Goal: Obtain resource: Download file/media

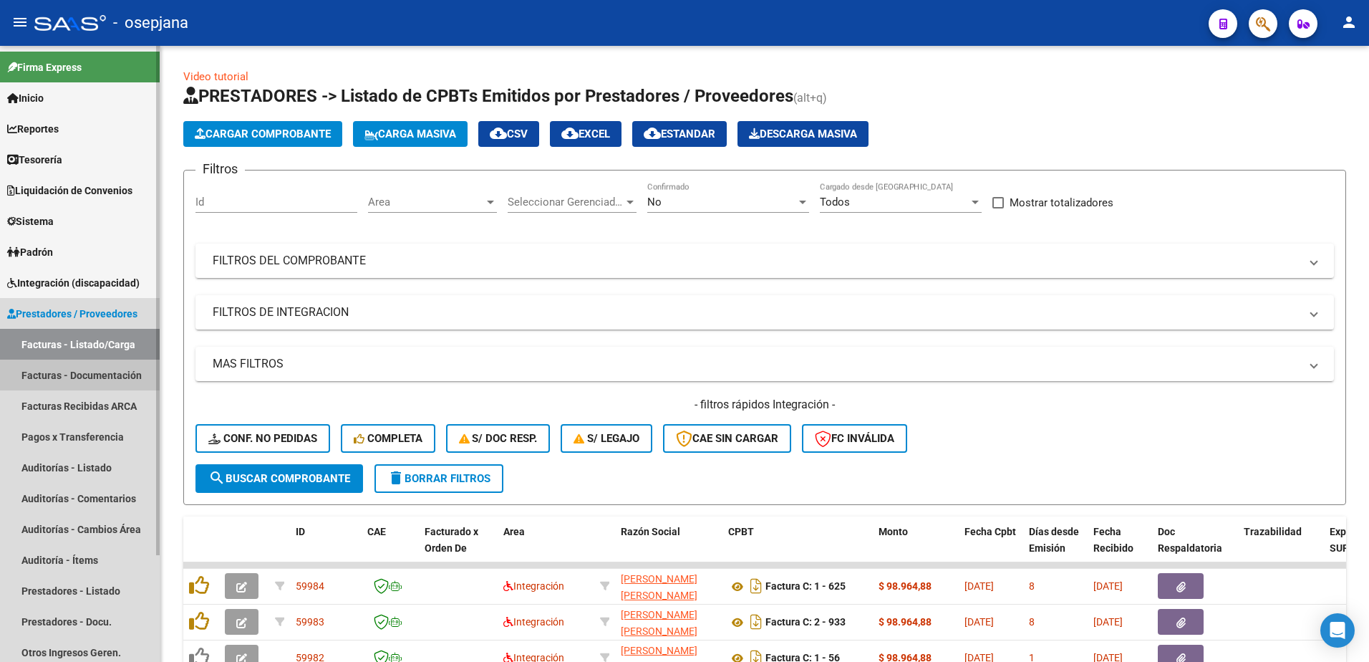
click at [94, 372] on link "Facturas - Documentación" at bounding box center [80, 375] width 160 height 31
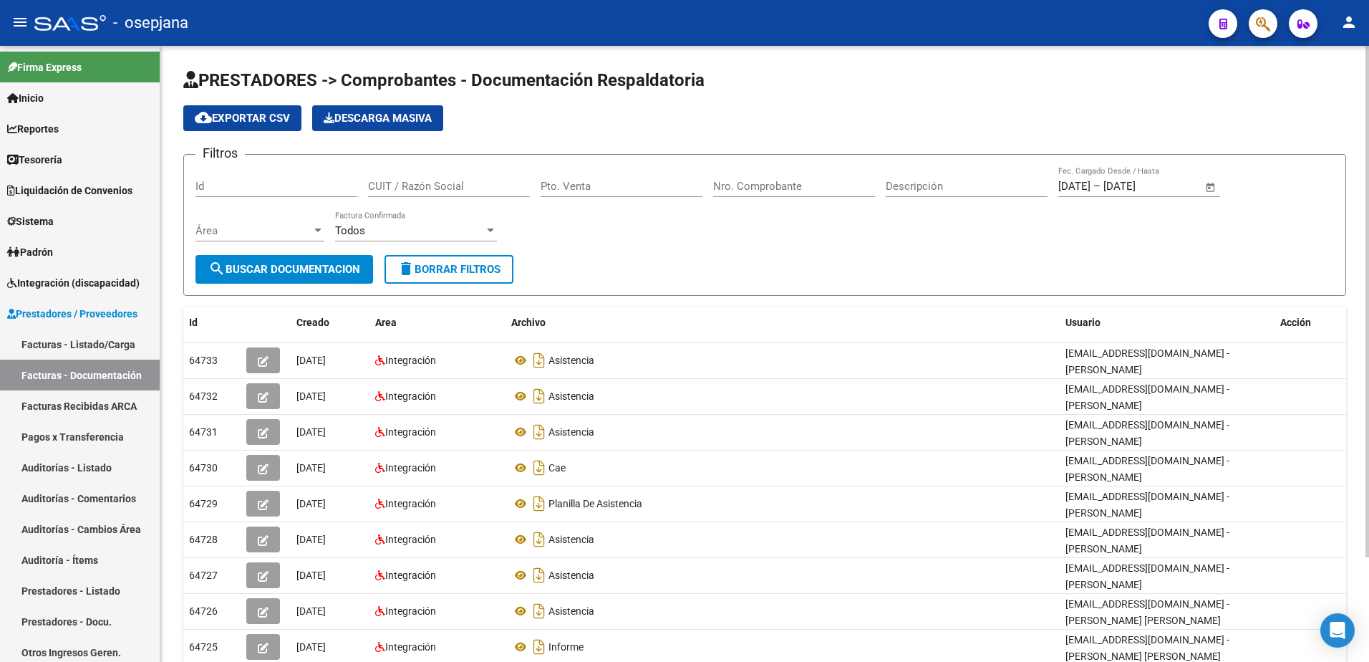
click at [490, 266] on span "delete Borrar Filtros" at bounding box center [448, 269] width 103 height 13
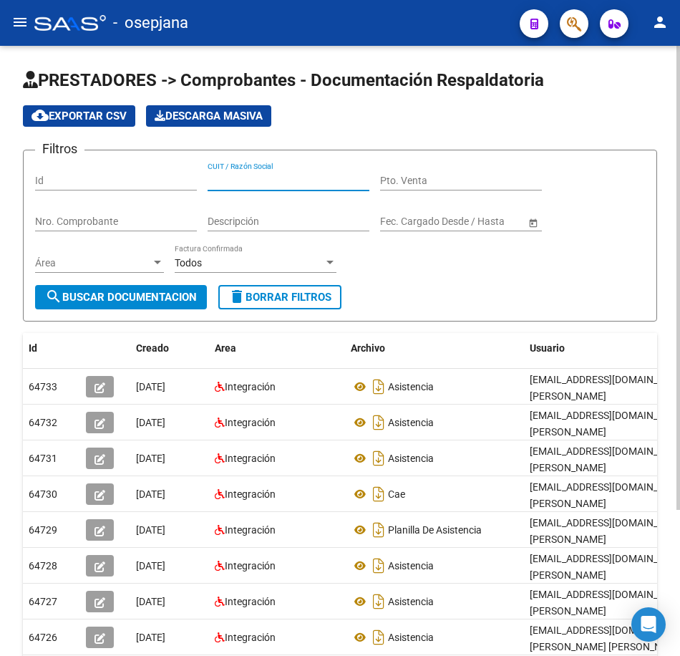
paste input "27228290616"
click at [165, 288] on button "search Buscar Documentacion" at bounding box center [121, 297] width 172 height 24
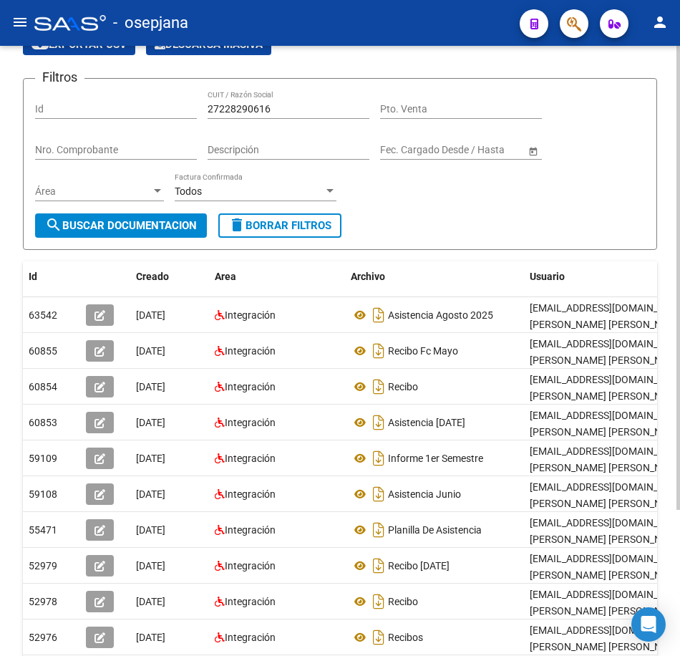
scroll to position [143, 0]
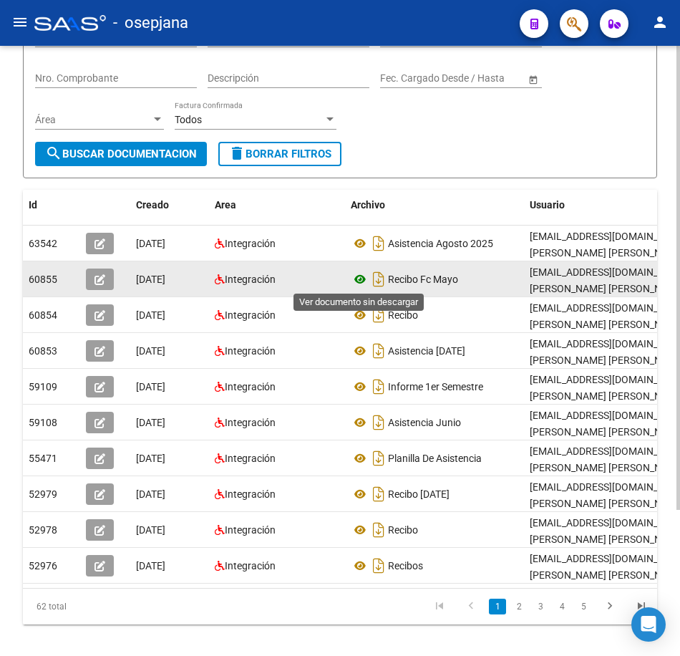
click at [356, 279] on icon at bounding box center [360, 279] width 19 height 17
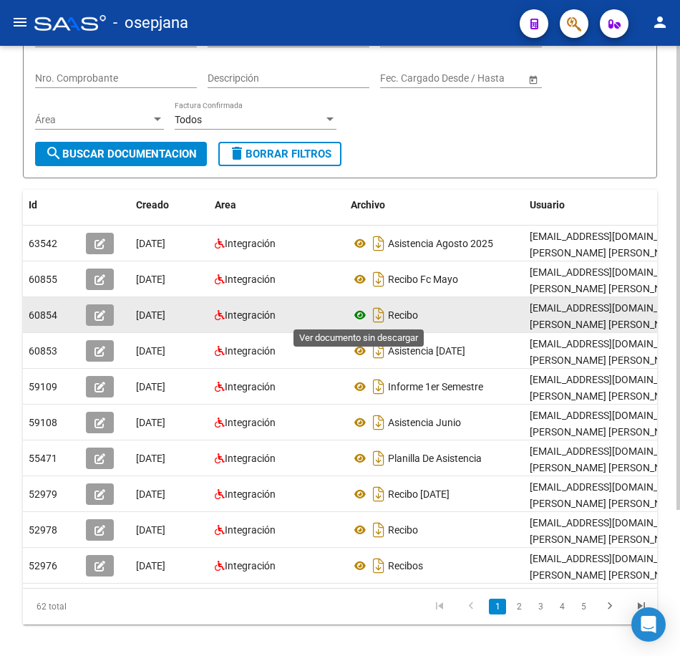
click at [358, 314] on icon at bounding box center [360, 315] width 19 height 17
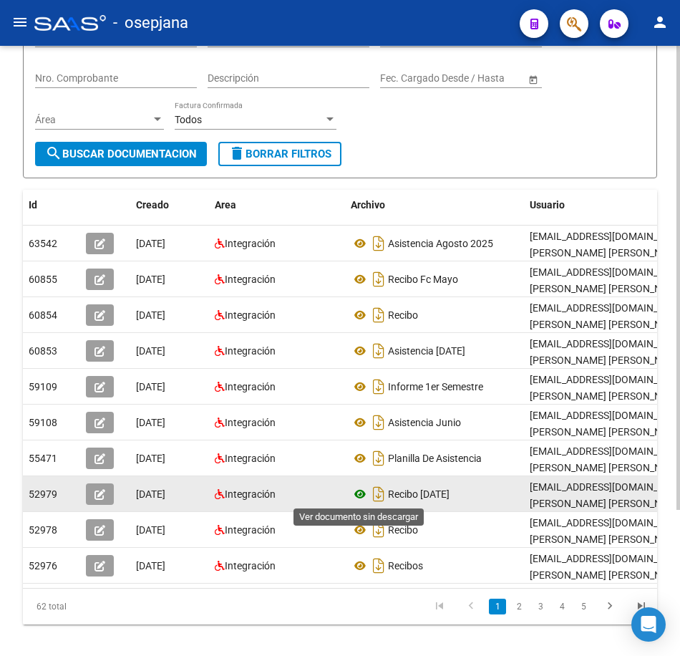
click at [358, 493] on icon at bounding box center [360, 494] width 19 height 17
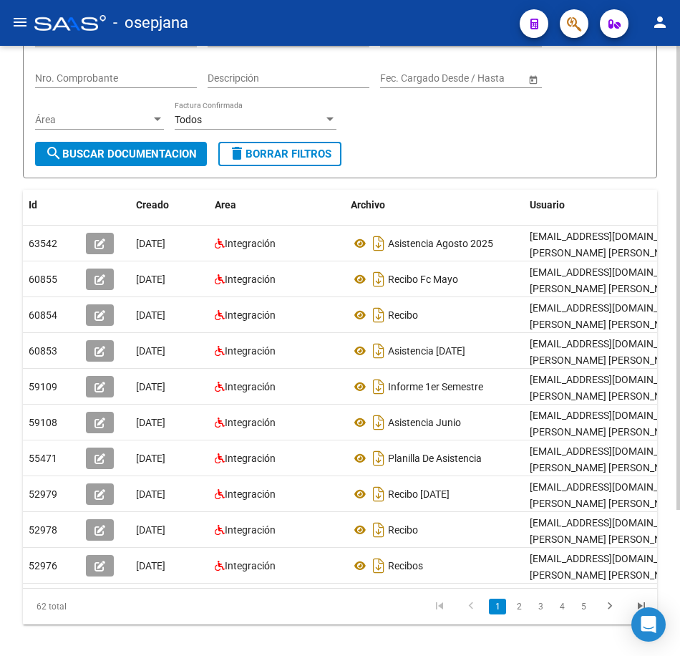
click at [548, 145] on form "Filtros Id 27228290616 CUIT / Razón Social Pto. Venta Nro. Comprobante Descripc…" at bounding box center [340, 92] width 634 height 172
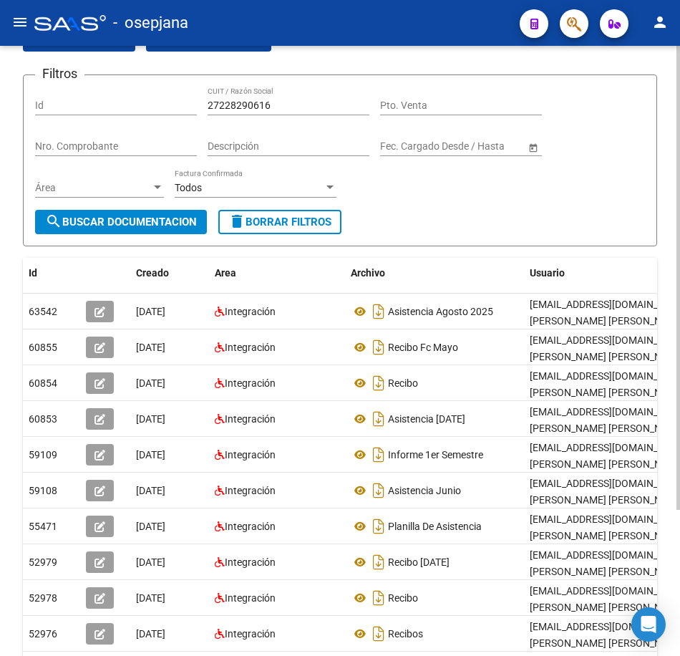
scroll to position [0, 0]
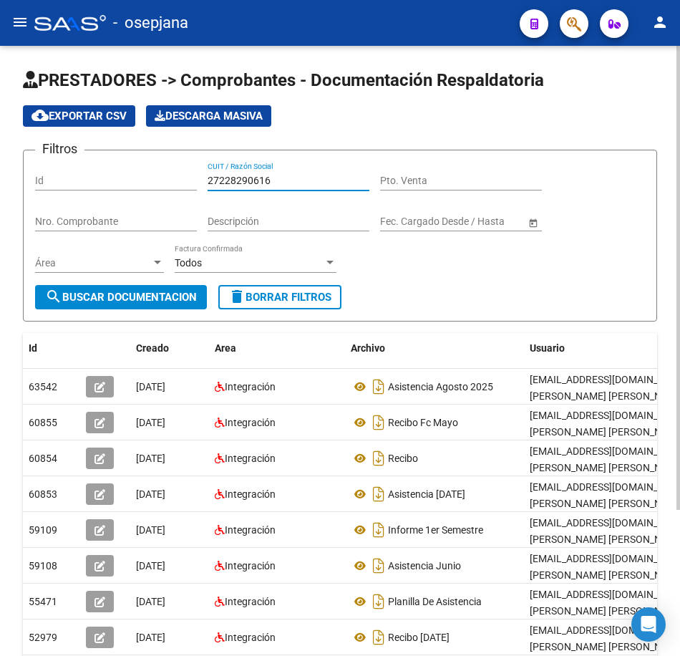
drag, startPoint x: 279, startPoint y: 181, endPoint x: 78, endPoint y: 165, distance: 201.9
click at [85, 166] on div "Filtros Id 27228290616 CUIT / Razón Social Pto. Venta Nro. Comprobante Descripc…" at bounding box center [340, 223] width 610 height 123
paste input "33420811"
click at [140, 300] on span "search Buscar Documentacion" at bounding box center [121, 297] width 152 height 13
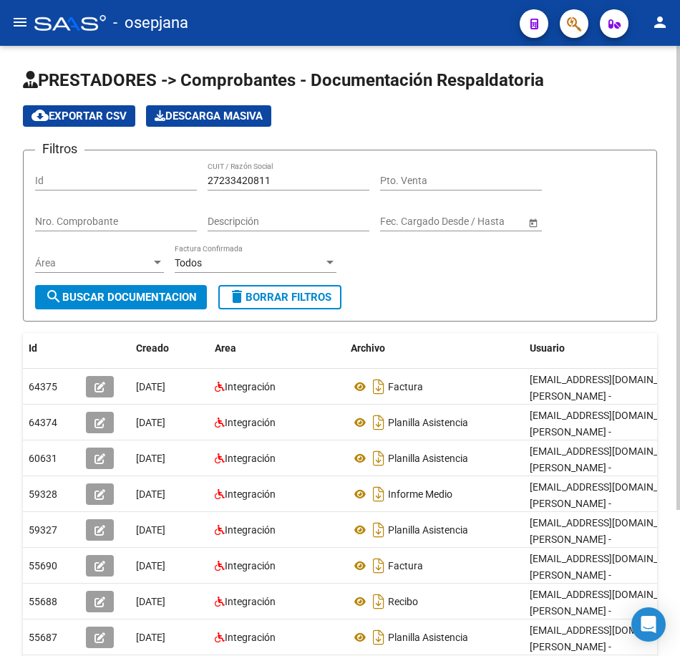
click at [505, 296] on form "Filtros Id 27233420811 CUIT / Razón Social Pto. Venta Nro. Comprobante Descripc…" at bounding box center [340, 236] width 634 height 172
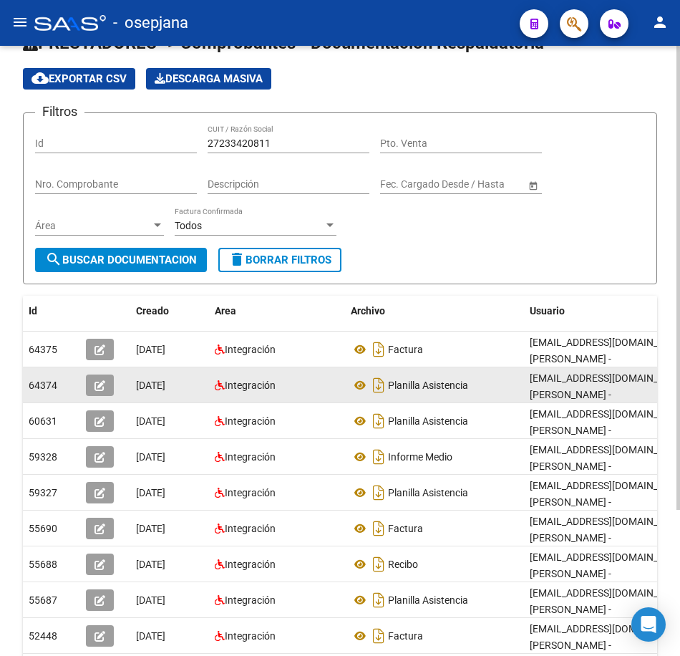
scroll to position [72, 0]
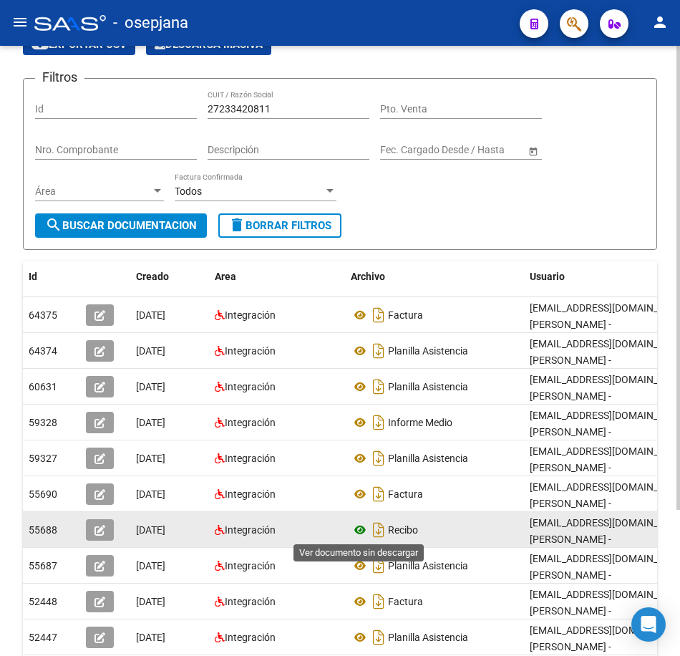
click at [360, 527] on icon at bounding box center [360, 529] width 19 height 17
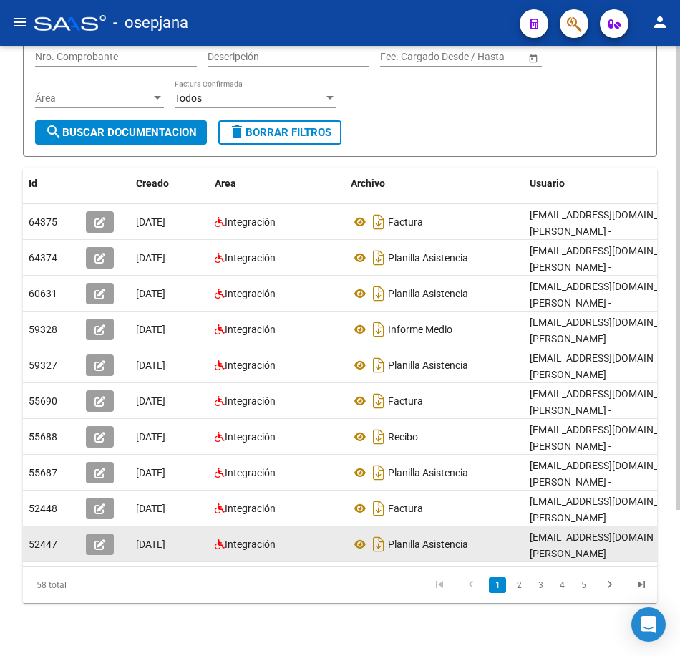
scroll to position [192, 0]
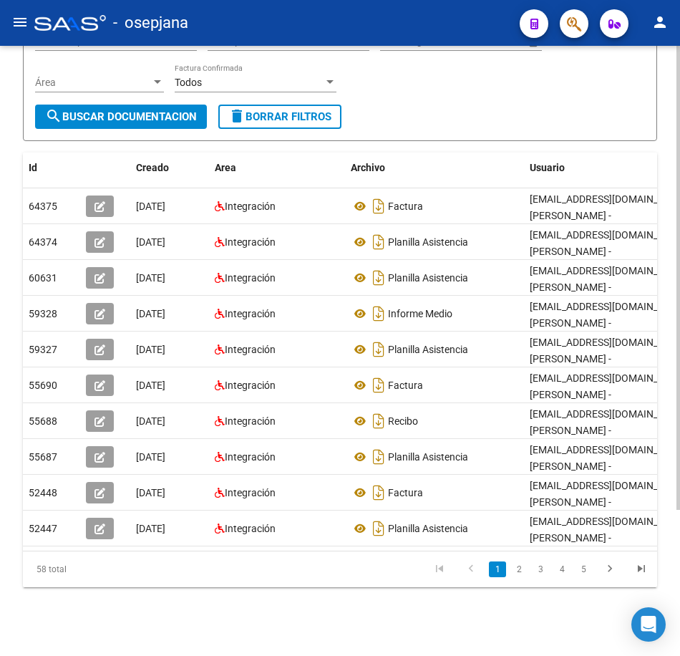
click at [520, 569] on link "2" at bounding box center [519, 569] width 17 height 16
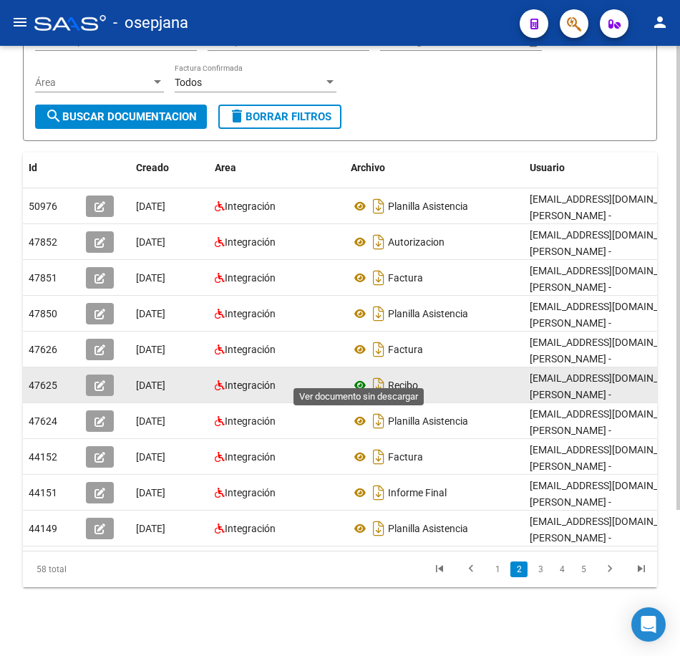
click at [360, 377] on icon at bounding box center [360, 385] width 19 height 17
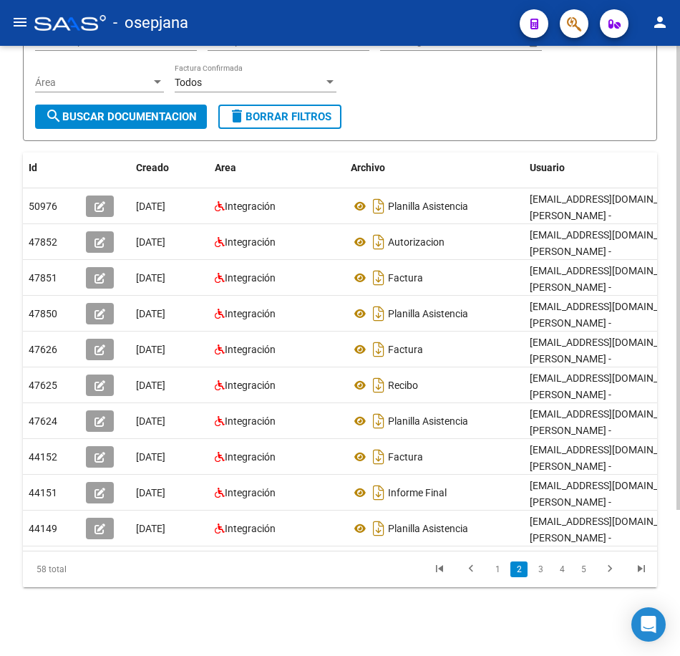
click at [539, 566] on link "3" at bounding box center [540, 569] width 17 height 16
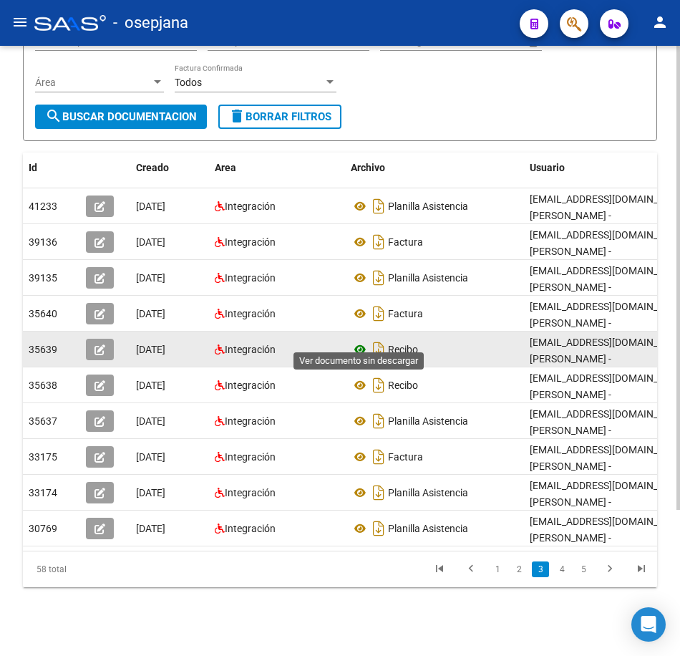
click at [356, 341] on icon at bounding box center [360, 349] width 19 height 17
click at [360, 341] on icon at bounding box center [360, 349] width 19 height 17
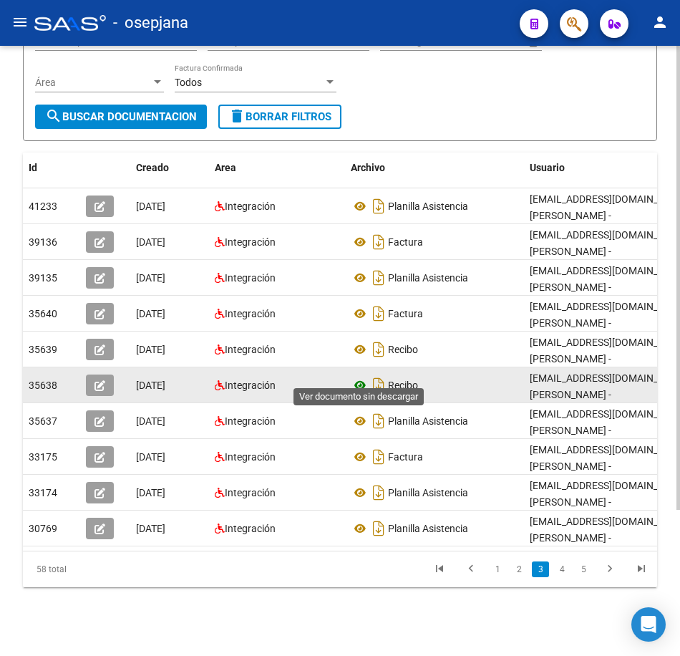
click at [359, 377] on icon at bounding box center [360, 385] width 19 height 17
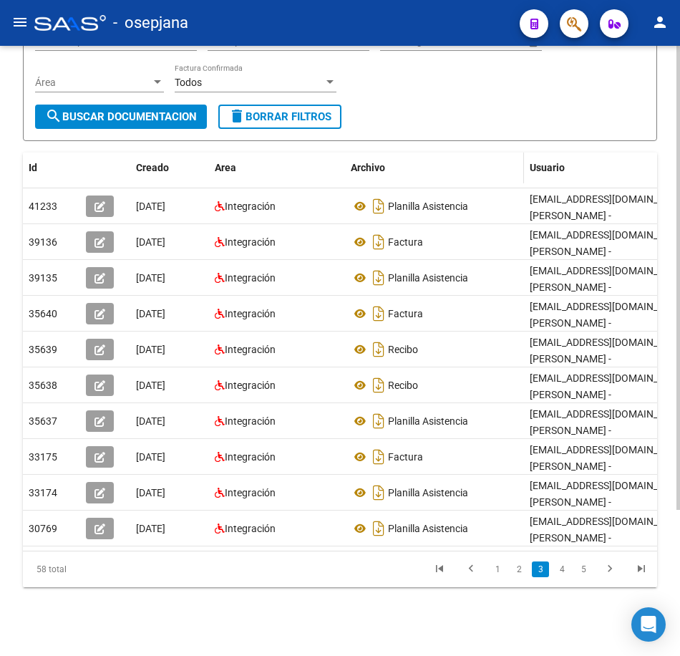
click at [511, 153] on datatable-header-cell "Archivo" at bounding box center [434, 168] width 179 height 31
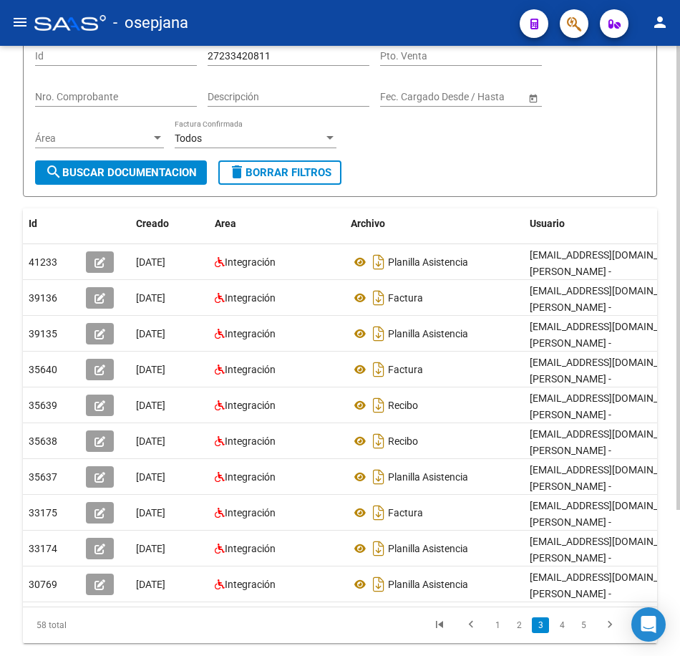
scroll to position [0, 0]
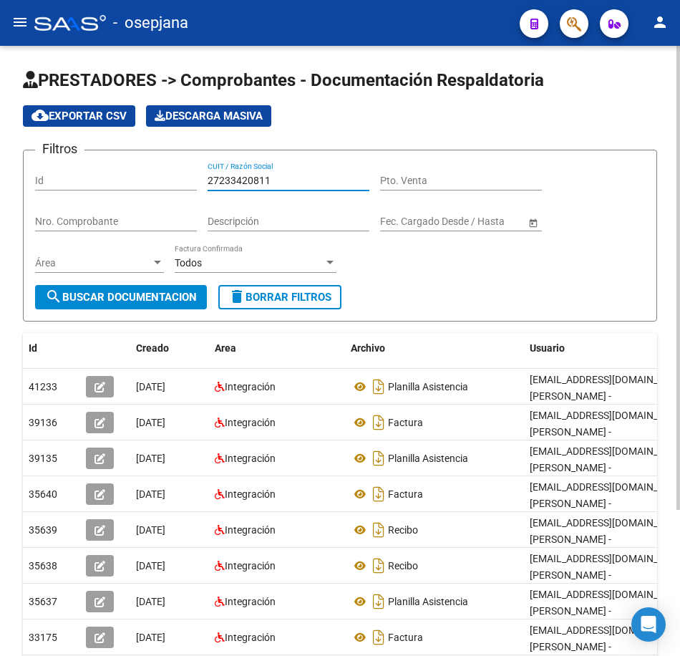
drag, startPoint x: 292, startPoint y: 178, endPoint x: 117, endPoint y: 178, distance: 175.5
click at [117, 178] on div "Filtros Id 27233420811 CUIT / Razón Social Pto. Venta Nro. Comprobante Descripc…" at bounding box center [340, 223] width 610 height 123
paste input "55305"
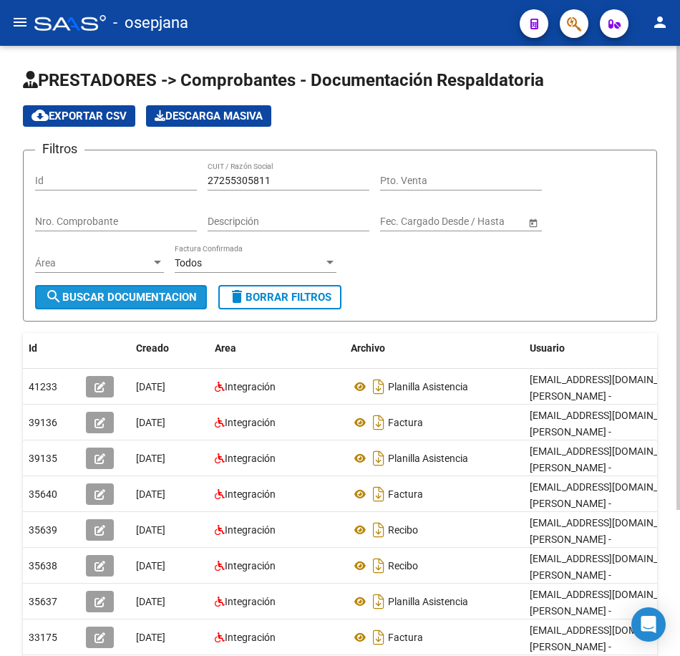
click at [180, 300] on span "search Buscar Documentacion" at bounding box center [121, 297] width 152 height 13
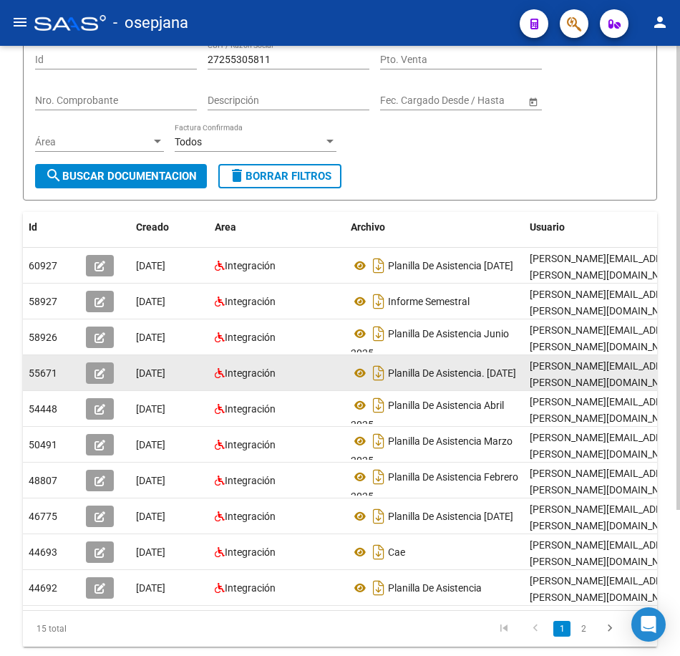
scroll to position [143, 0]
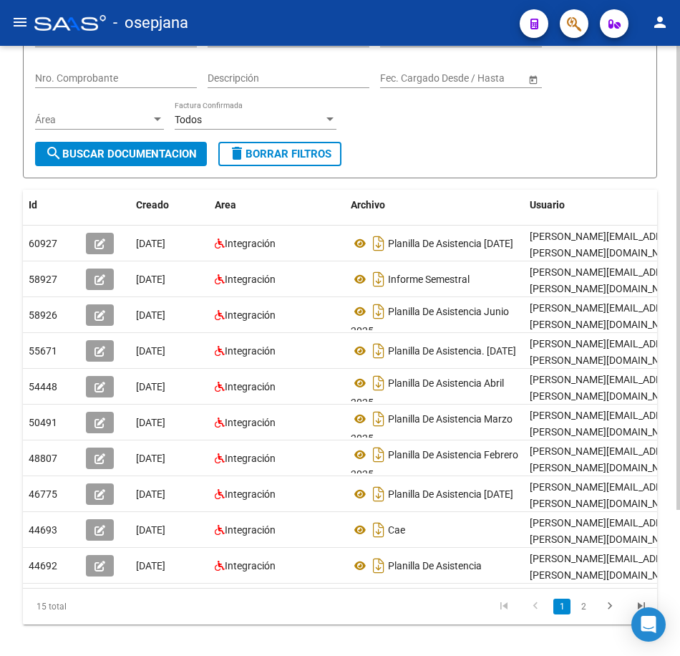
click at [582, 614] on link "2" at bounding box center [583, 607] width 17 height 16
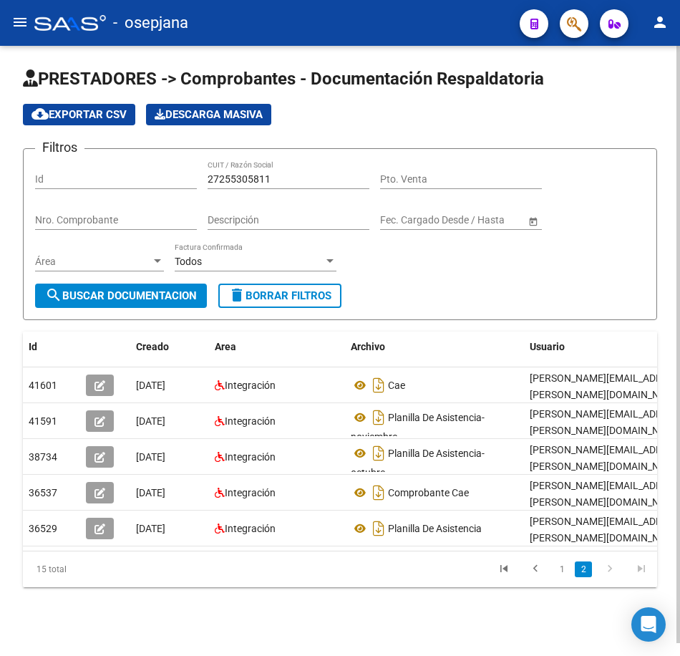
scroll to position [13, 0]
drag, startPoint x: 299, startPoint y: 163, endPoint x: 106, endPoint y: 160, distance: 193.4
click at [131, 163] on div "Filtros Id 27255305811 CUIT / Razón Social Pto. Venta Nro. Comprobante Descripc…" at bounding box center [340, 221] width 610 height 123
paste input "80271"
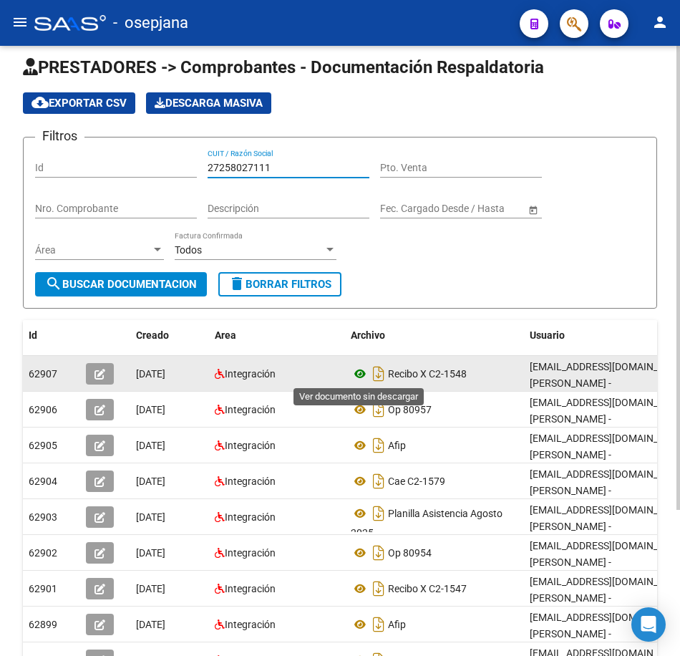
click at [353, 377] on icon at bounding box center [360, 373] width 19 height 17
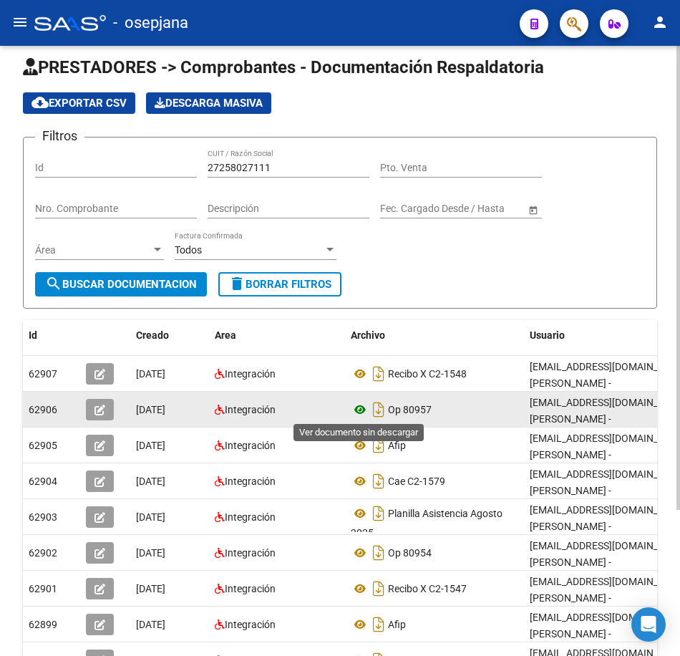
click at [354, 405] on icon at bounding box center [360, 409] width 19 height 17
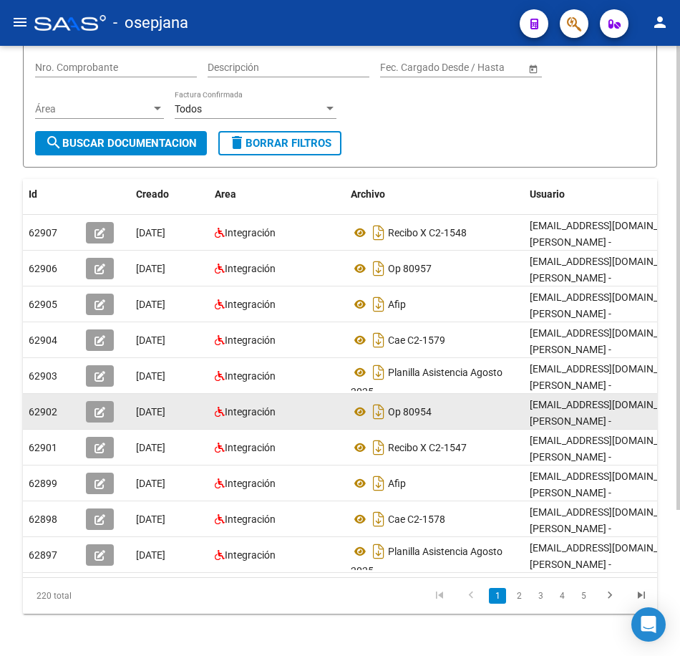
scroll to position [156, 0]
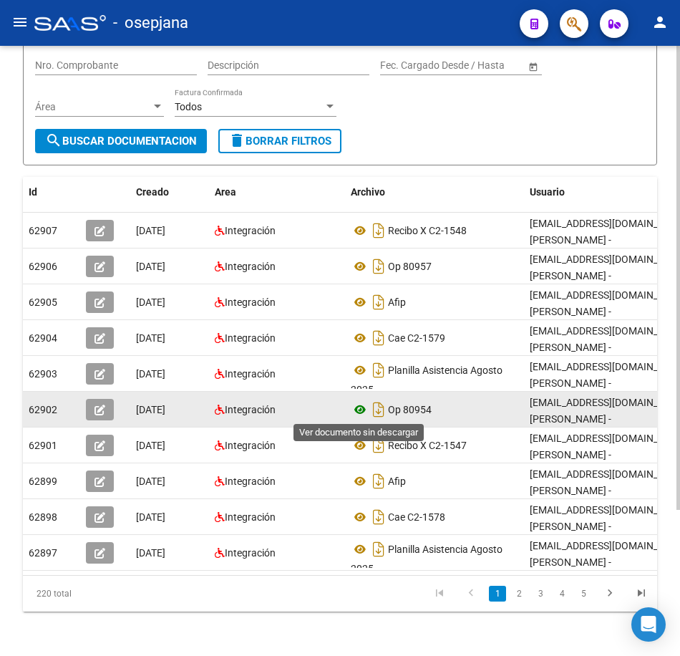
click at [360, 410] on icon at bounding box center [360, 409] width 19 height 17
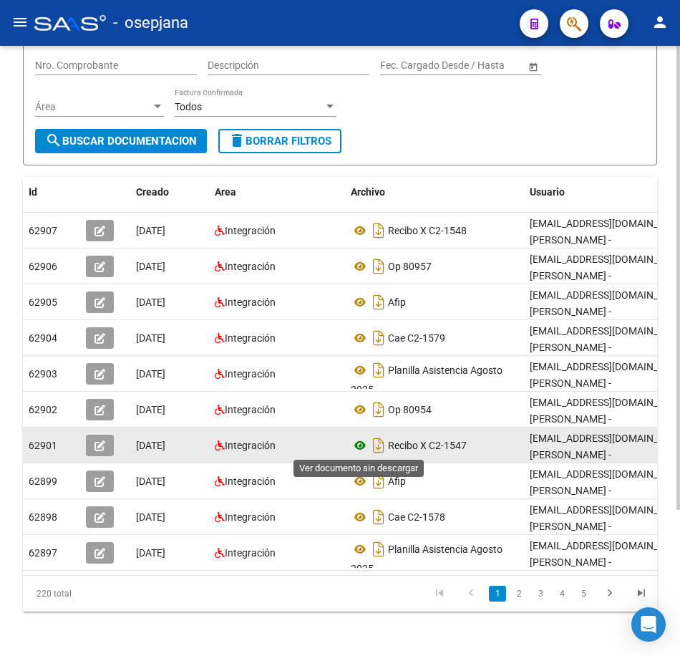
click at [360, 445] on icon at bounding box center [360, 445] width 19 height 17
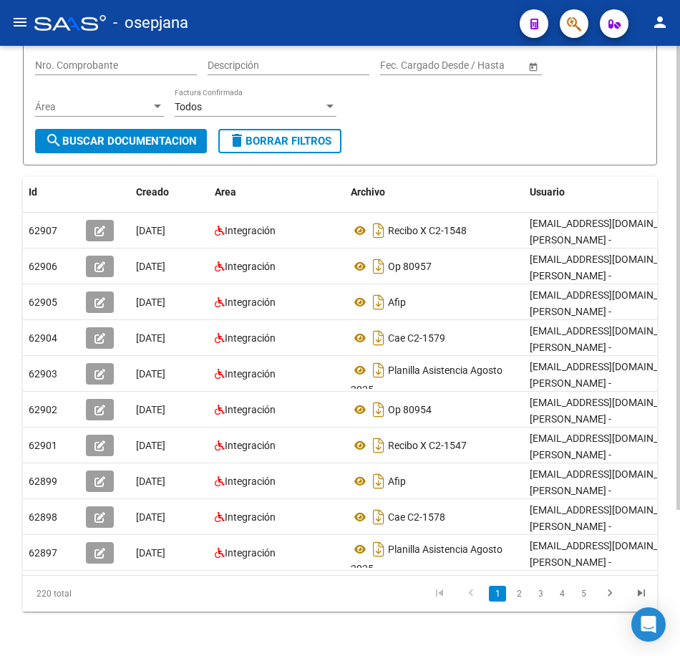
click at [518, 602] on link "2" at bounding box center [519, 594] width 17 height 16
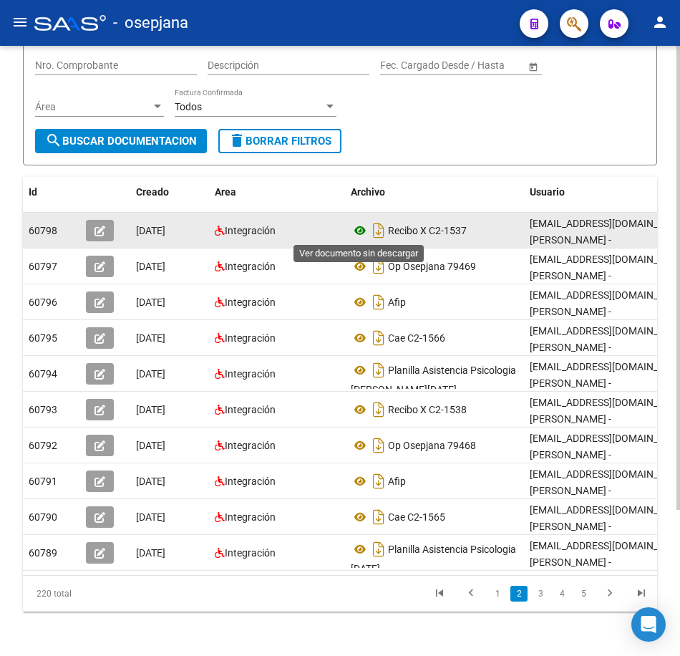
click at [360, 231] on icon at bounding box center [360, 230] width 19 height 17
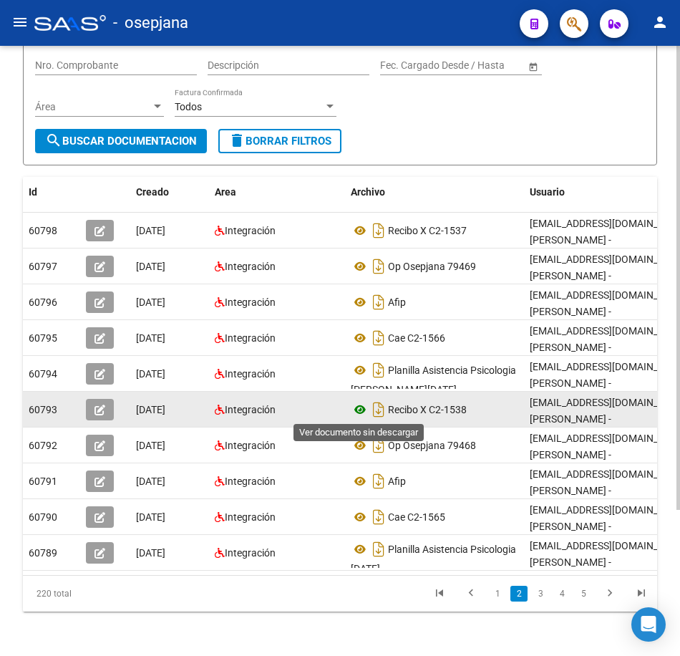
click at [362, 410] on icon at bounding box center [360, 409] width 19 height 17
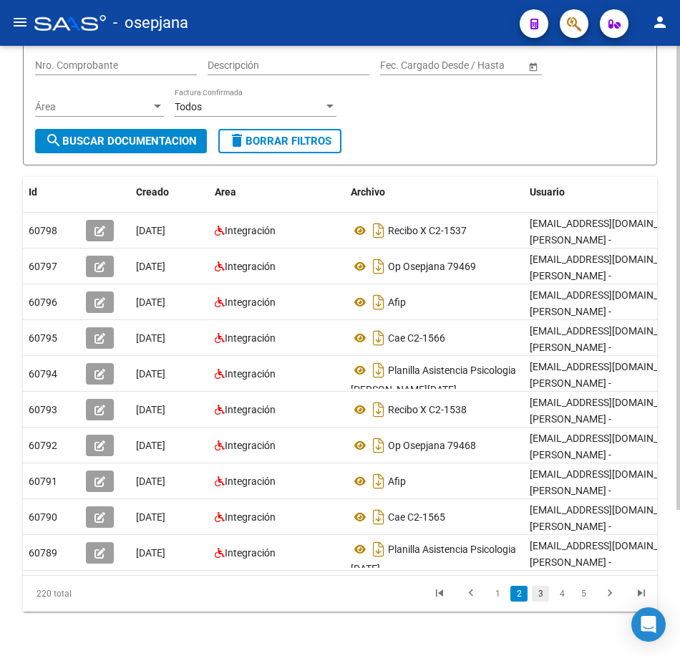
click at [544, 602] on link "3" at bounding box center [540, 594] width 17 height 16
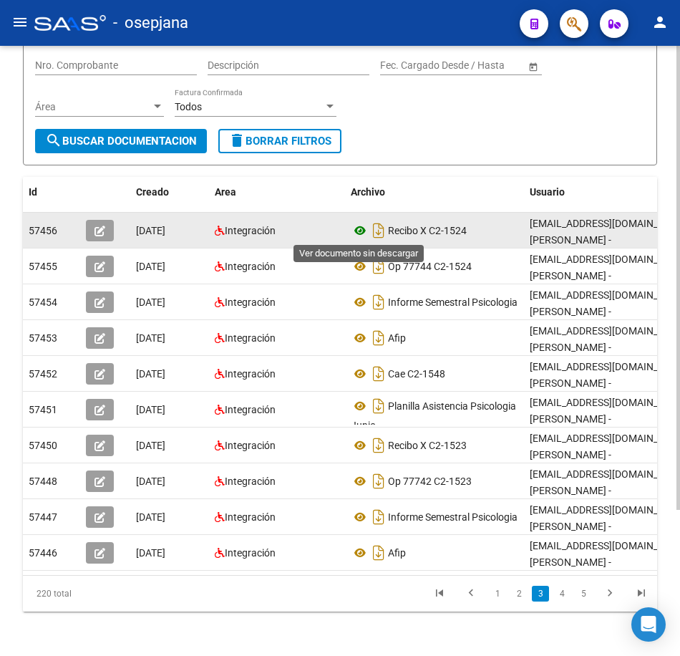
click at [361, 229] on icon at bounding box center [360, 230] width 19 height 17
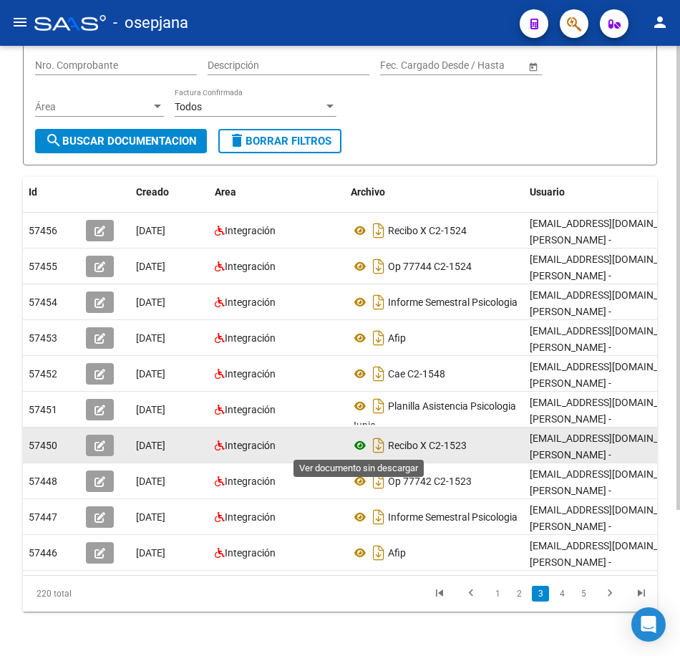
click at [357, 445] on icon at bounding box center [360, 445] width 19 height 17
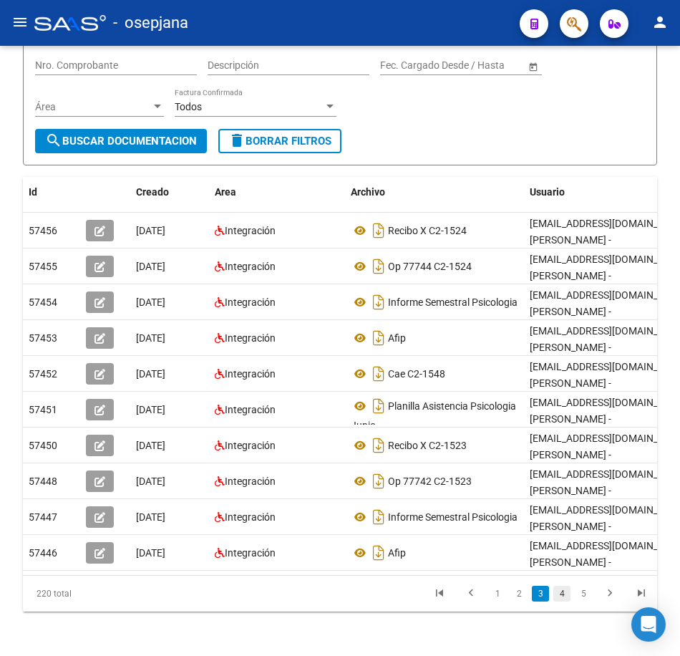
click at [565, 602] on link "4" at bounding box center [562, 594] width 17 height 16
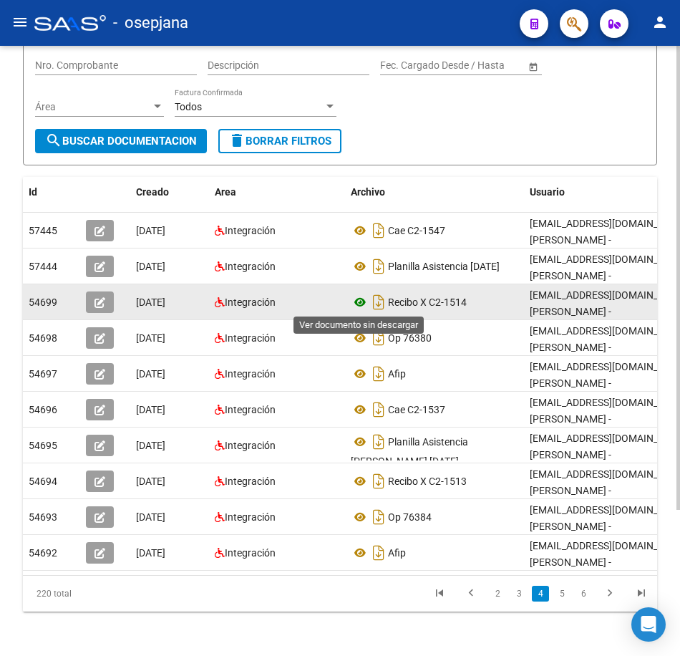
click at [357, 301] on icon at bounding box center [360, 302] width 19 height 17
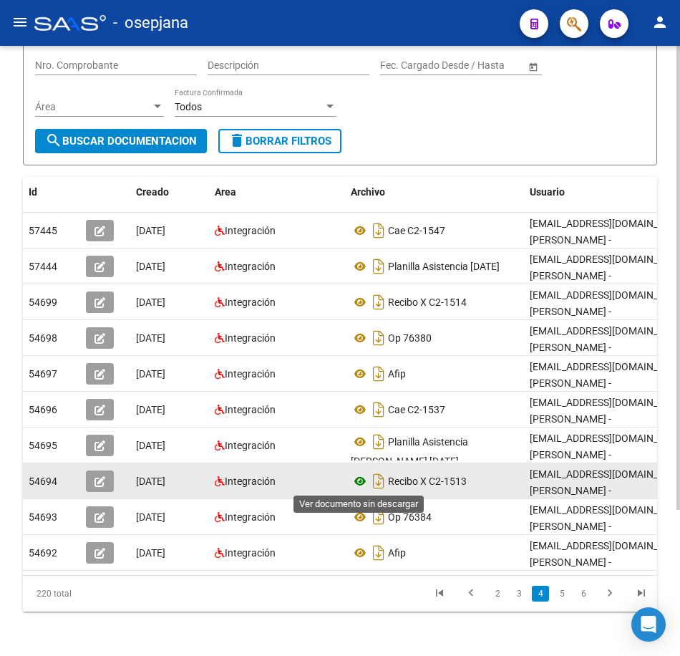
click at [360, 481] on icon at bounding box center [360, 481] width 19 height 17
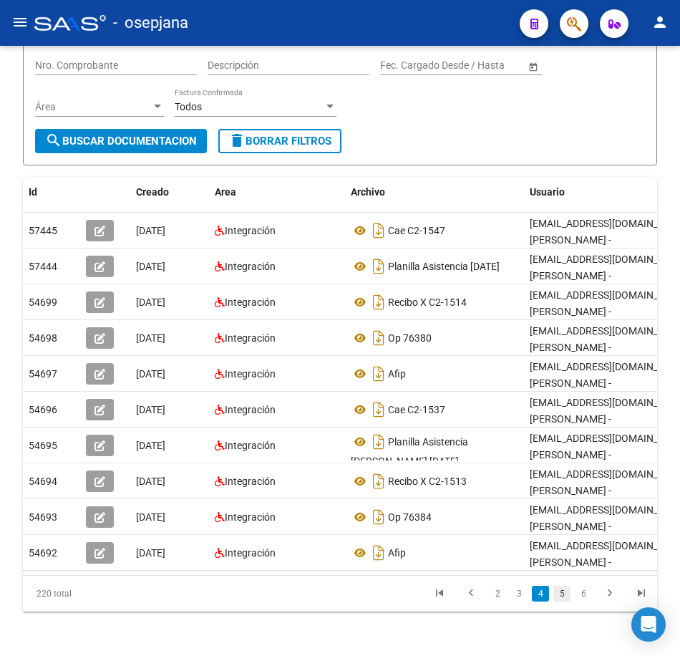
click at [562, 602] on link "5" at bounding box center [562, 594] width 17 height 16
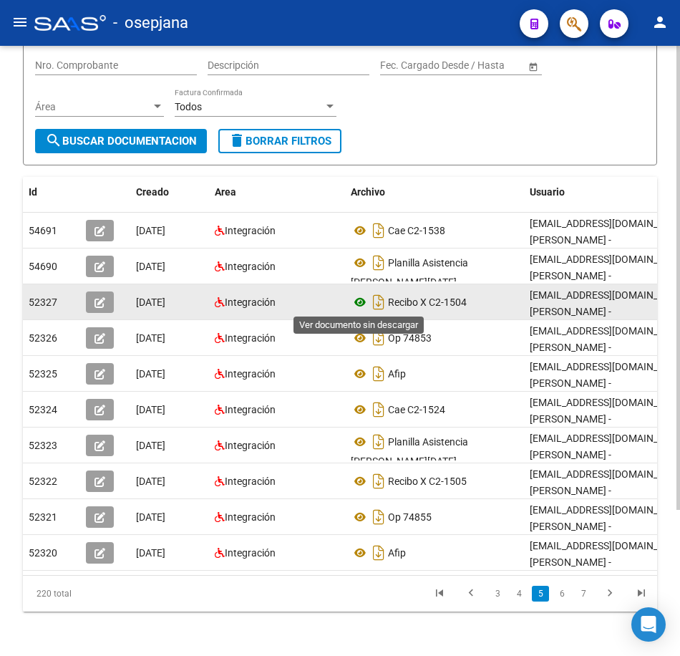
click at [365, 305] on icon at bounding box center [360, 302] width 19 height 17
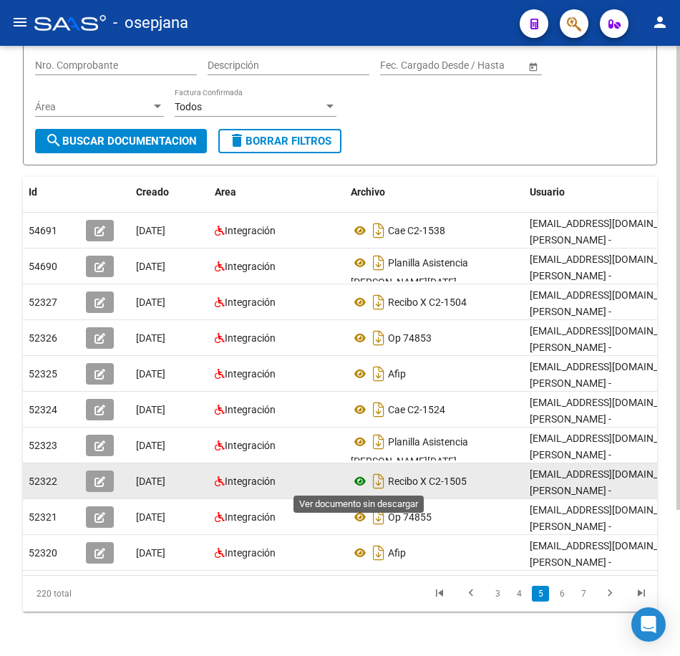
click at [365, 479] on icon at bounding box center [360, 481] width 19 height 17
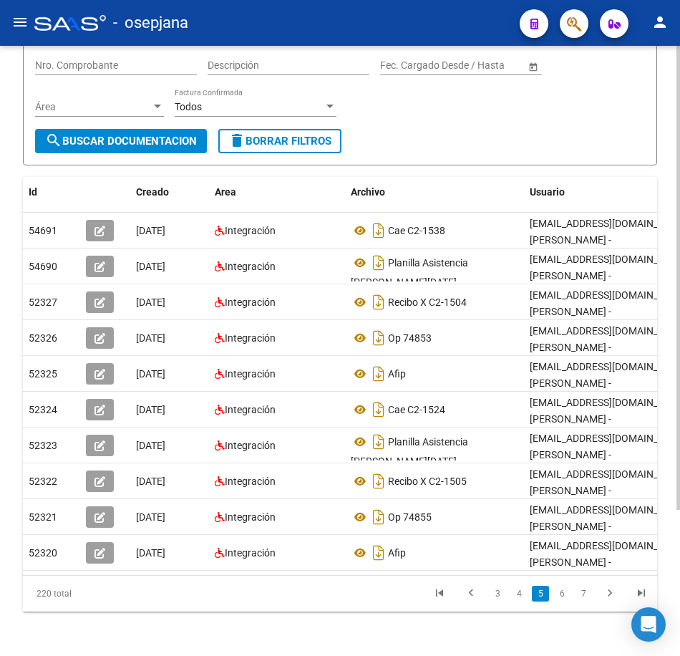
click at [518, 143] on form "Filtros Id 27258027111 CUIT / Razón Social Pto. Venta Nro. Comprobante Descripc…" at bounding box center [340, 80] width 634 height 172
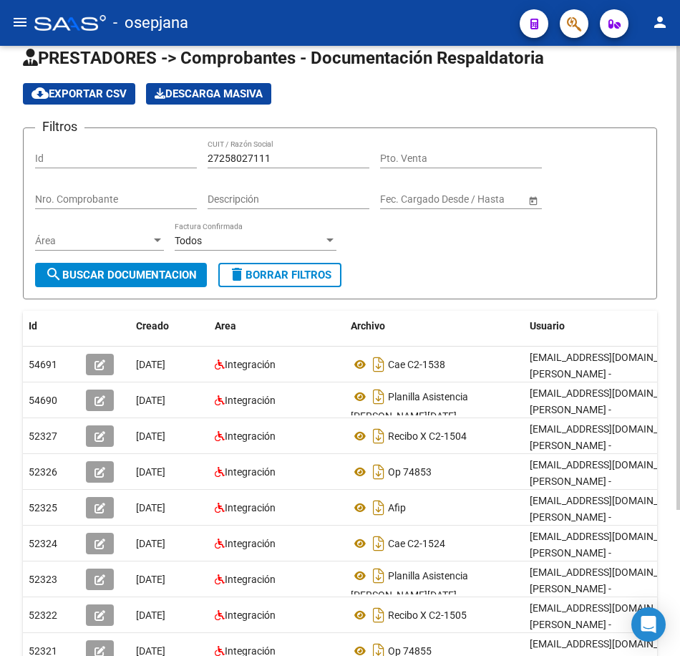
scroll to position [0, 0]
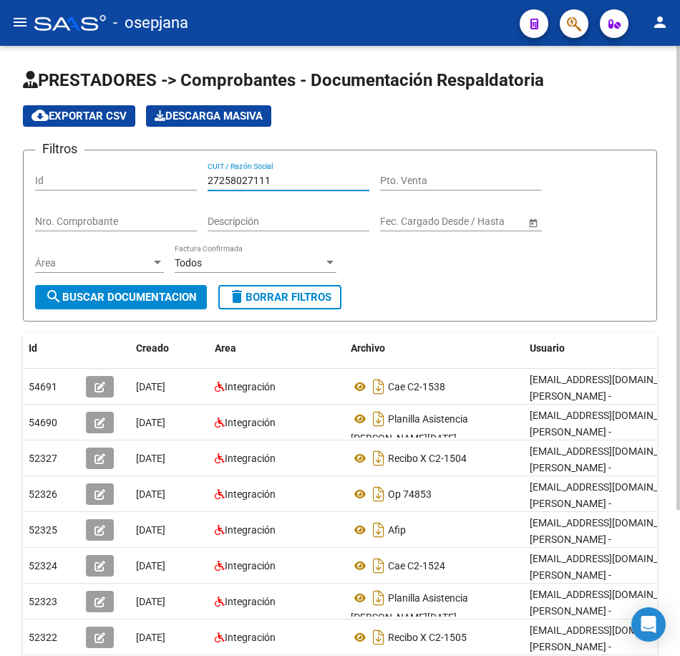
drag, startPoint x: 283, startPoint y: 178, endPoint x: 114, endPoint y: 172, distance: 169.1
click at [118, 172] on div "Filtros Id 27258027111 CUIT / Razón Social Pto. Venta Nro. Comprobante Descripc…" at bounding box center [340, 223] width 610 height 123
paste input "60184186"
type input "27260184186"
click at [167, 290] on button "search Buscar Documentacion" at bounding box center [121, 297] width 172 height 24
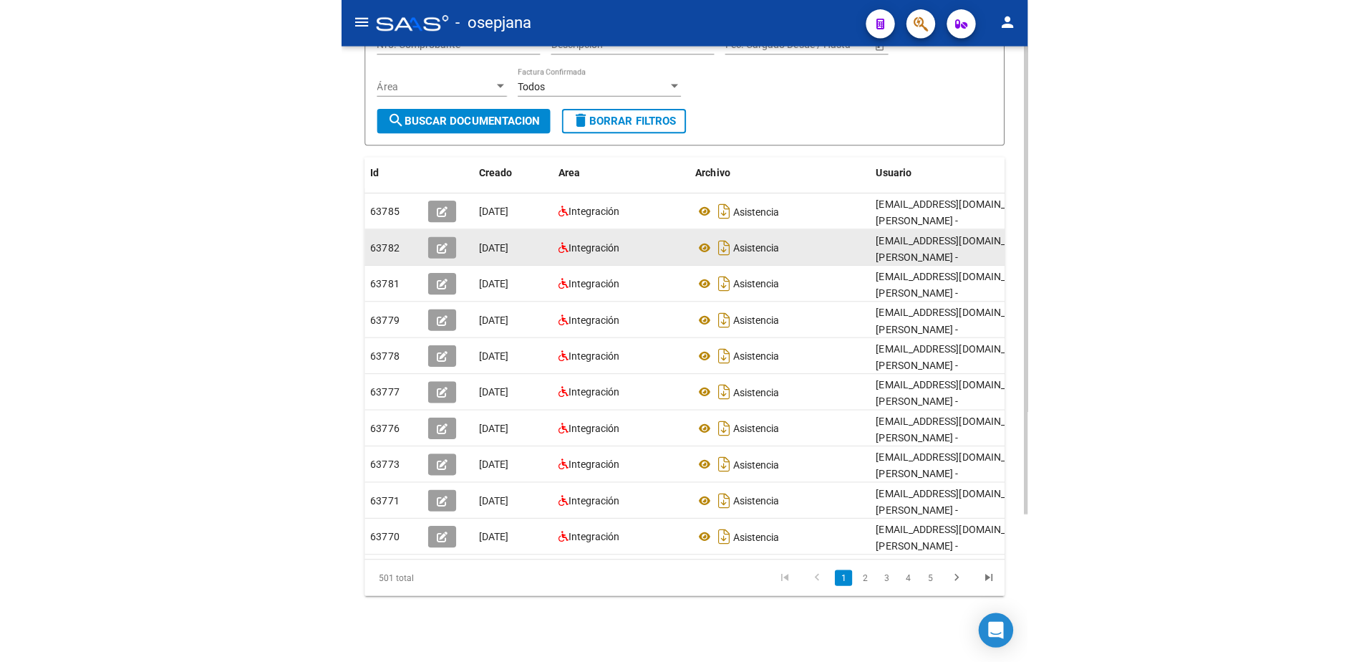
scroll to position [192, 0]
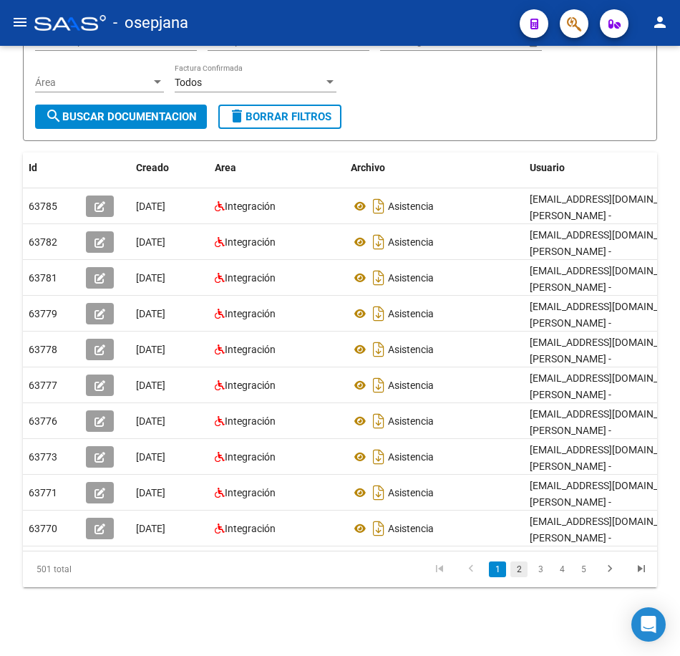
click at [518, 575] on link "2" at bounding box center [519, 569] width 17 height 16
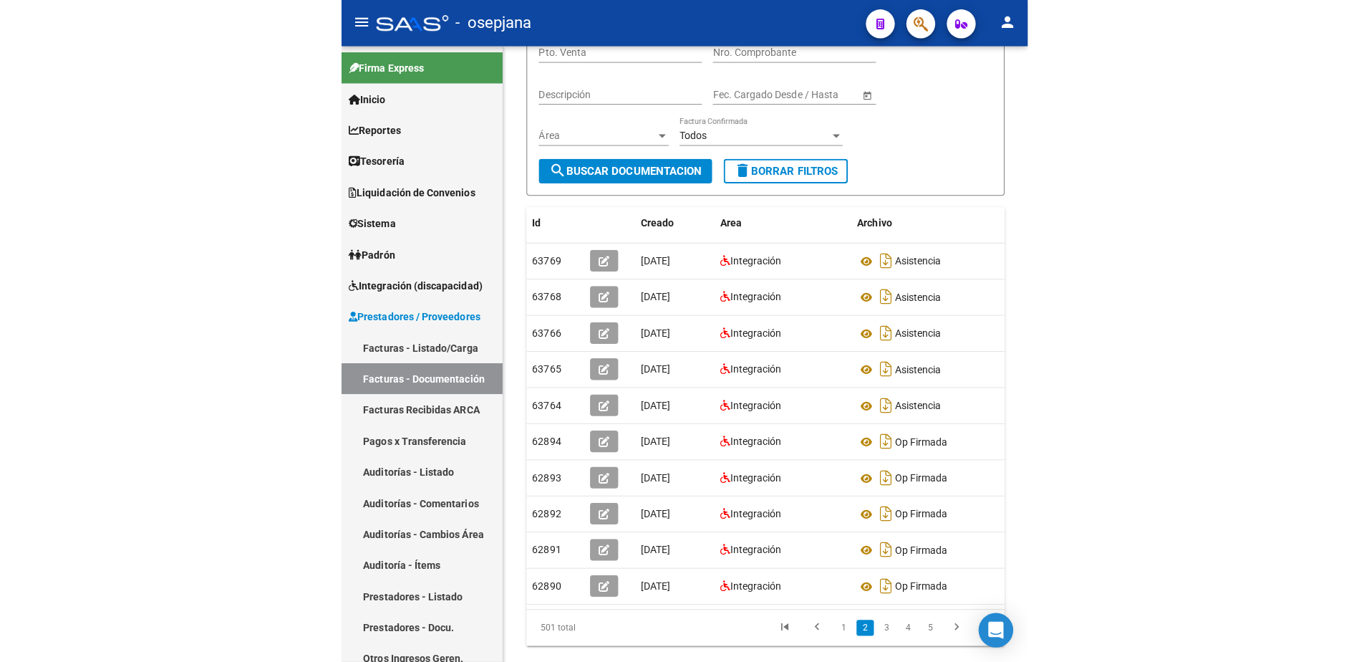
scroll to position [126, 0]
